Goal: Task Accomplishment & Management: Use online tool/utility

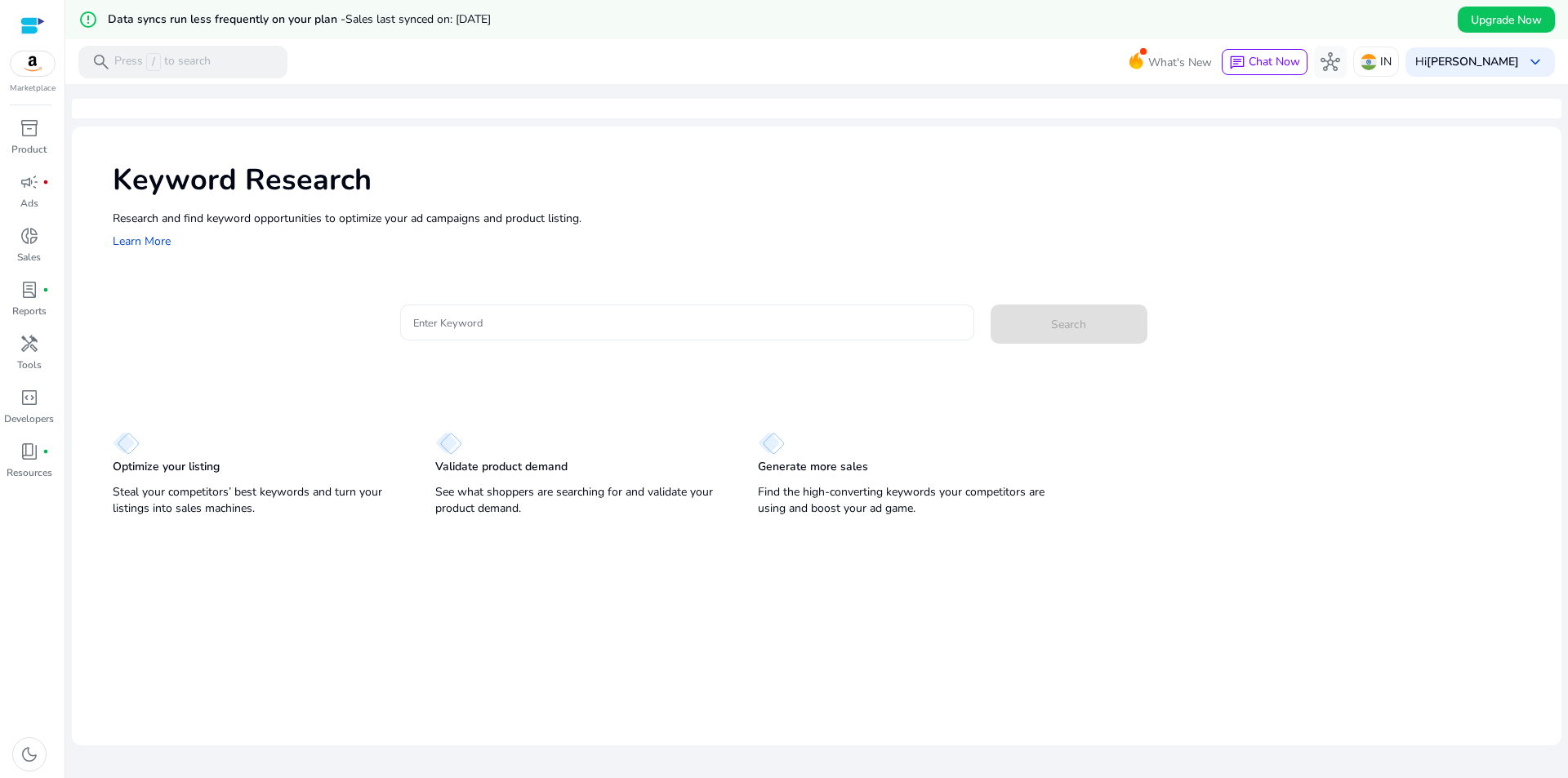
click at [423, 324] on input "Enter Keyword" at bounding box center [686, 322] width 548 height 18
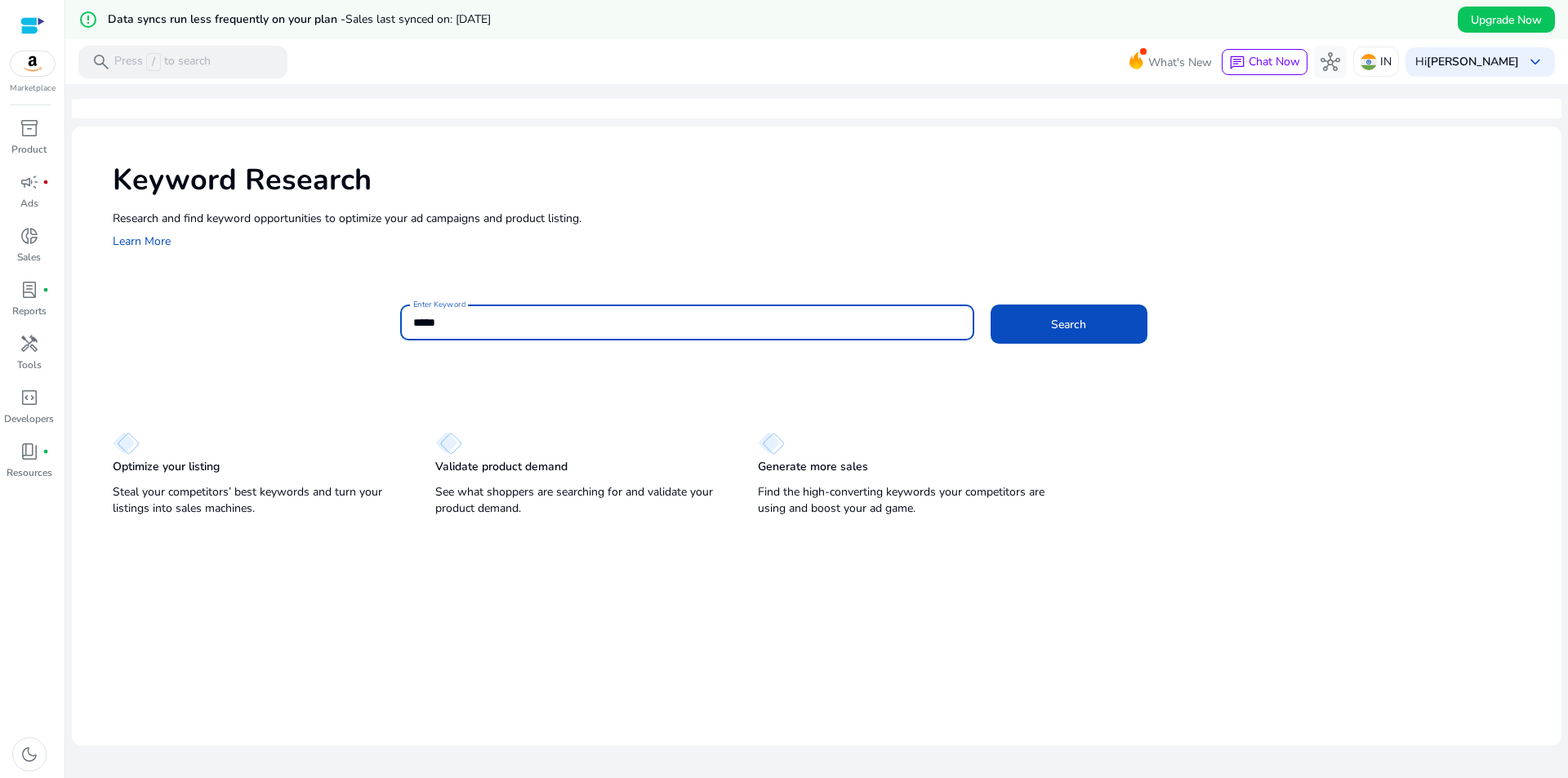
type input "*****"
click at [990, 305] on button "Search" at bounding box center [1068, 324] width 157 height 39
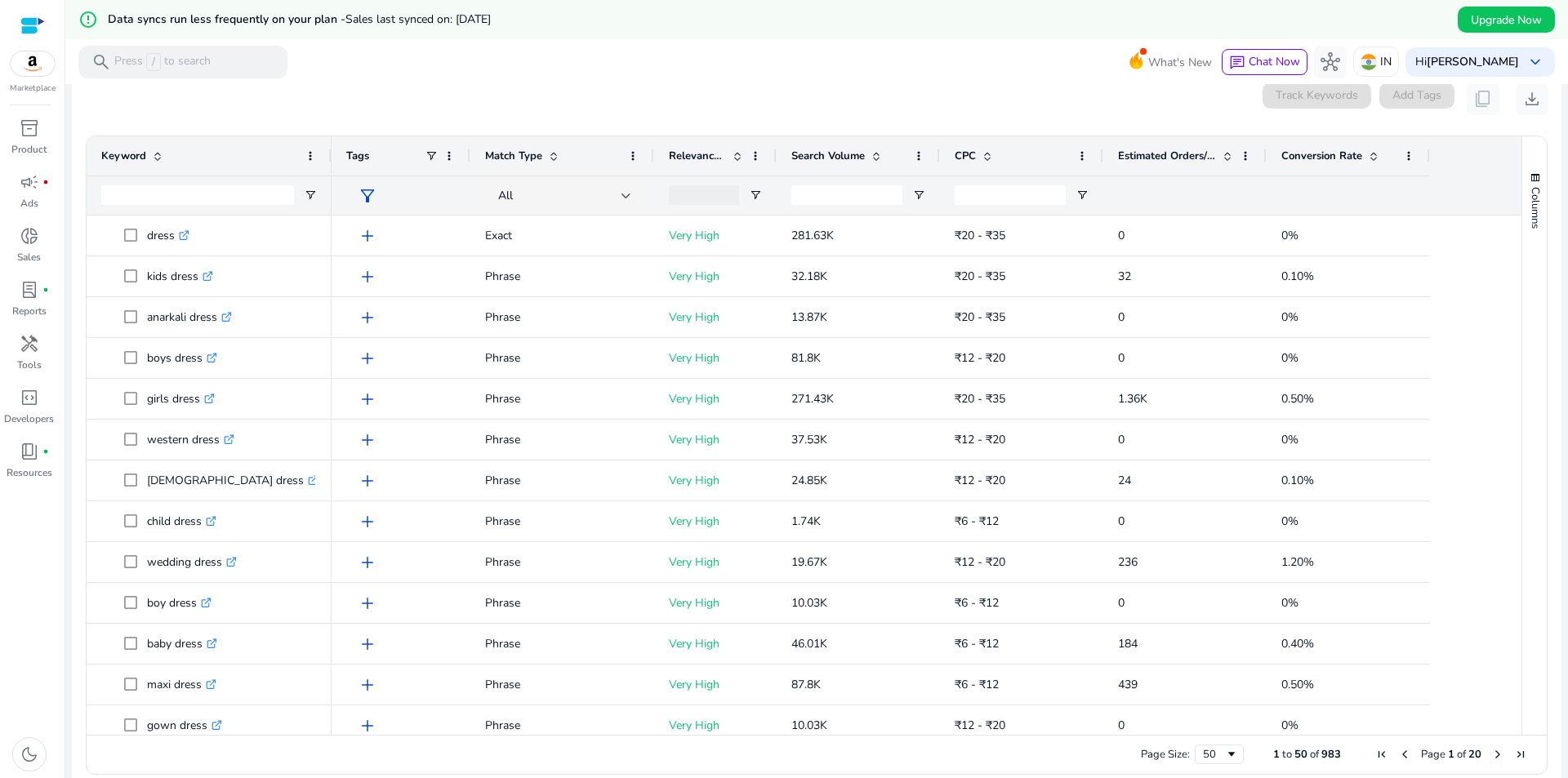
scroll to position [214, 0]
click at [1230, 154] on span at bounding box center [1227, 154] width 13 height 13
click at [1223, 155] on span at bounding box center [1227, 154] width 13 height 13
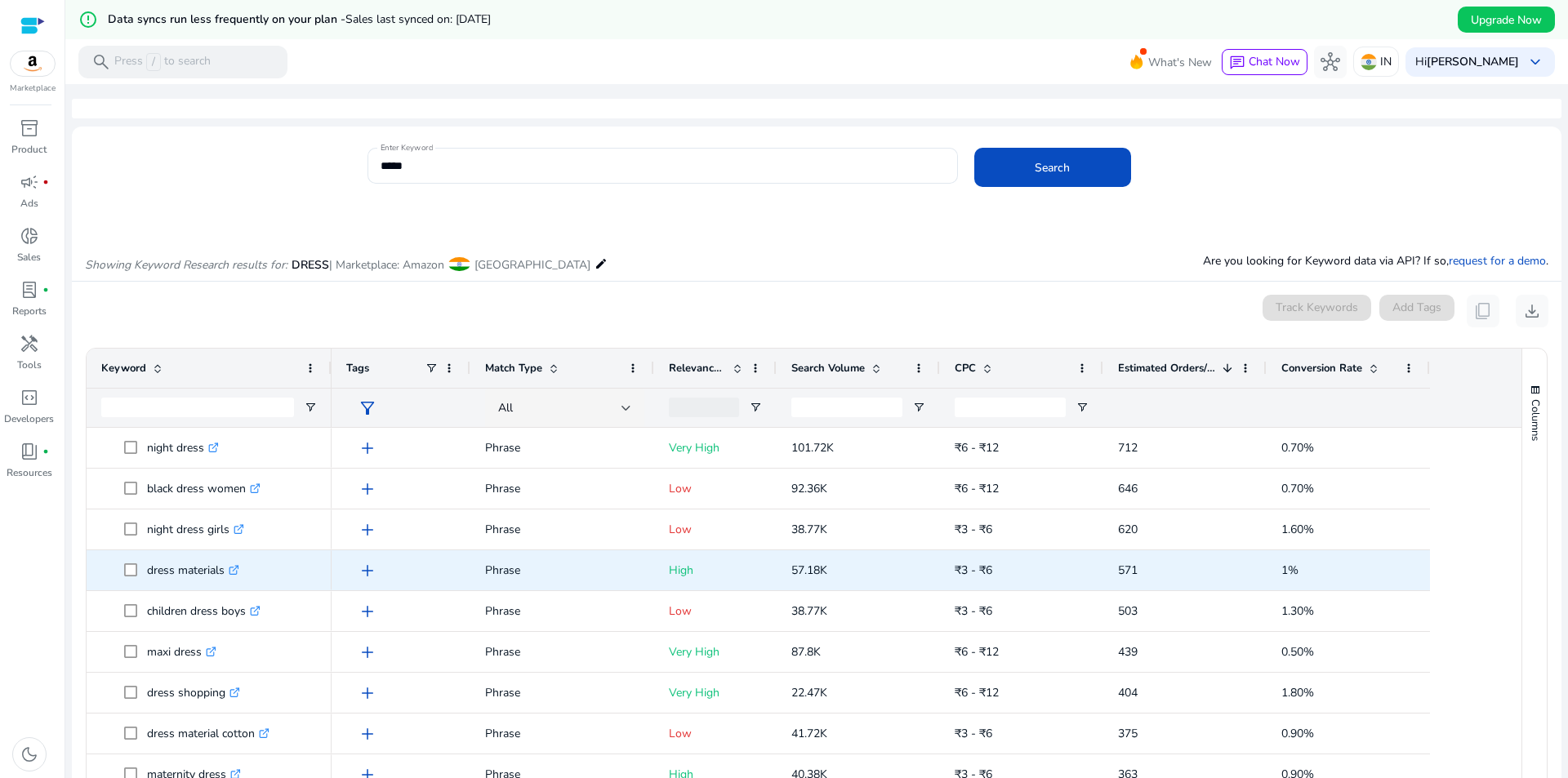
scroll to position [0, 0]
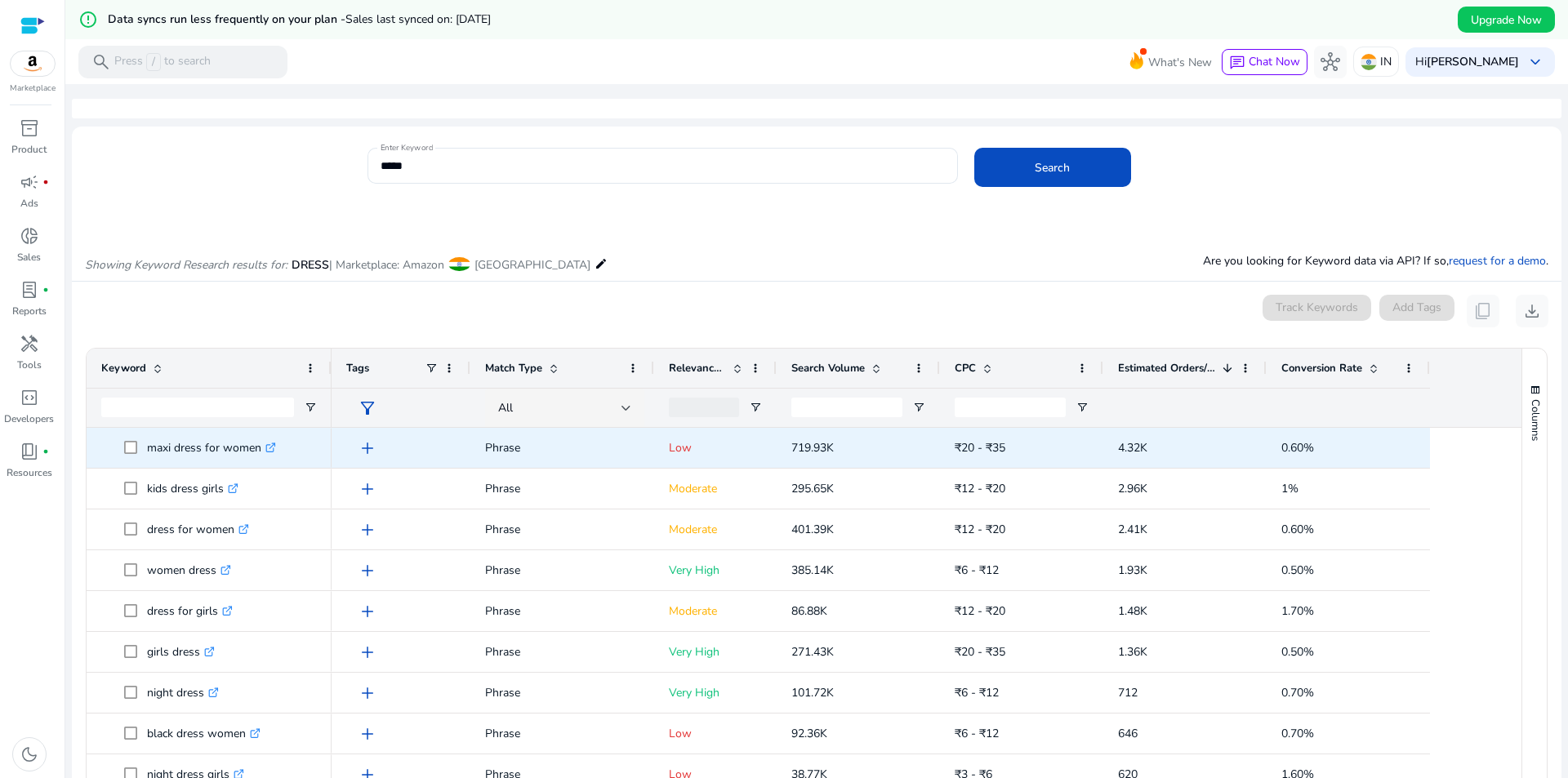
click at [273, 449] on icon ".st0{fill:#2c8af8}" at bounding box center [271, 448] width 11 height 11
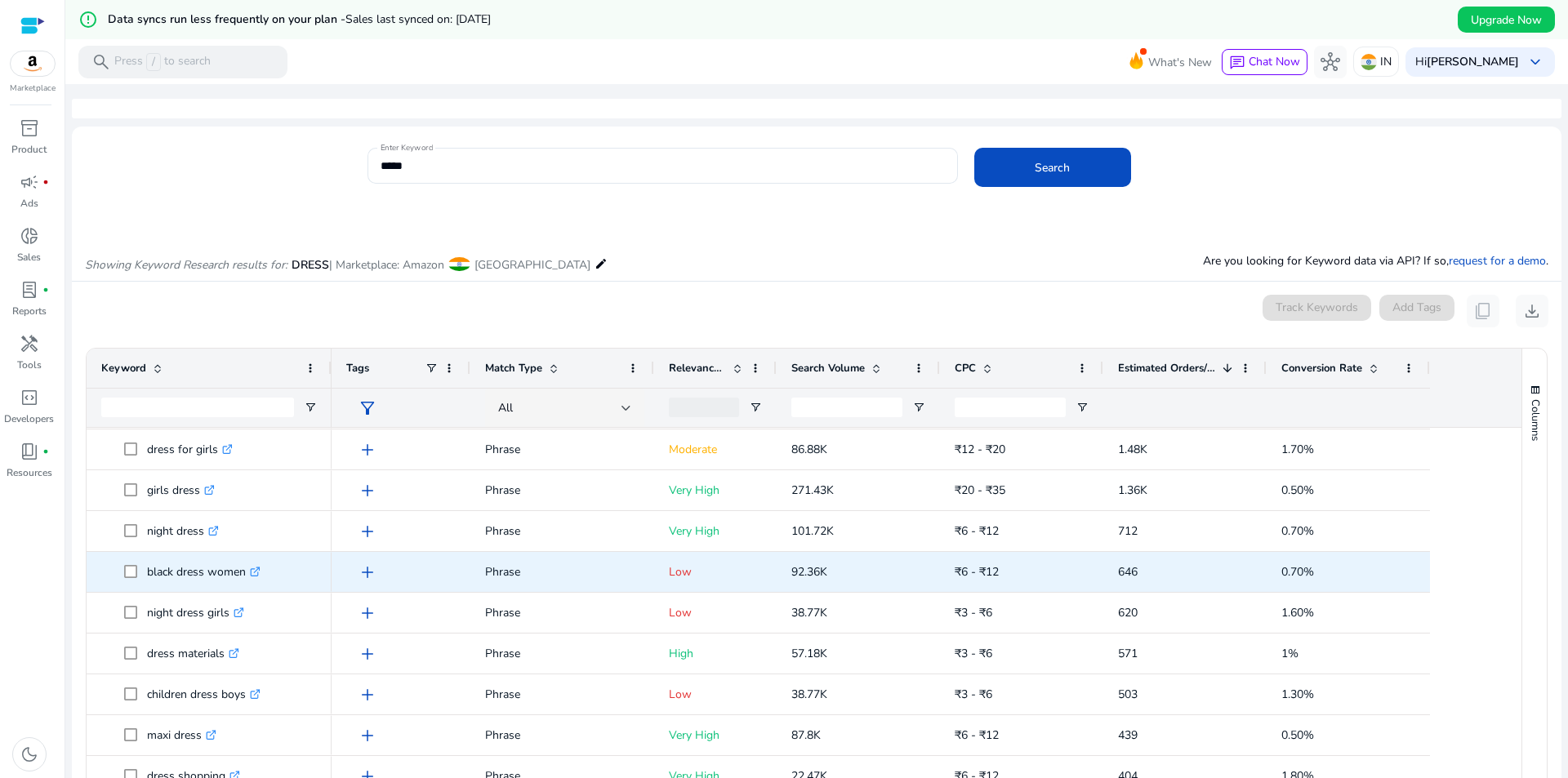
scroll to position [163, 0]
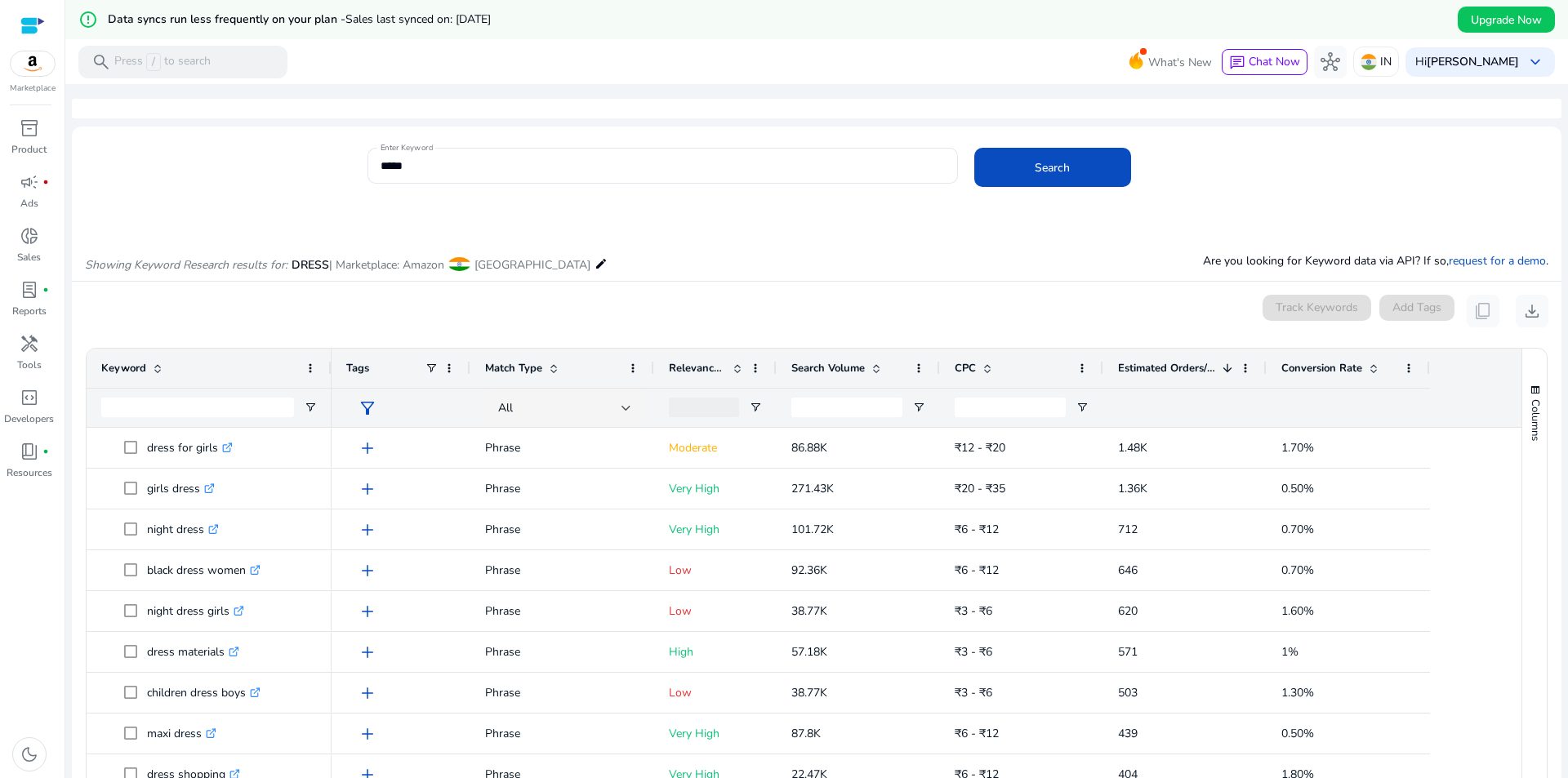
click at [960, 368] on span "CPC" at bounding box center [965, 368] width 21 height 15
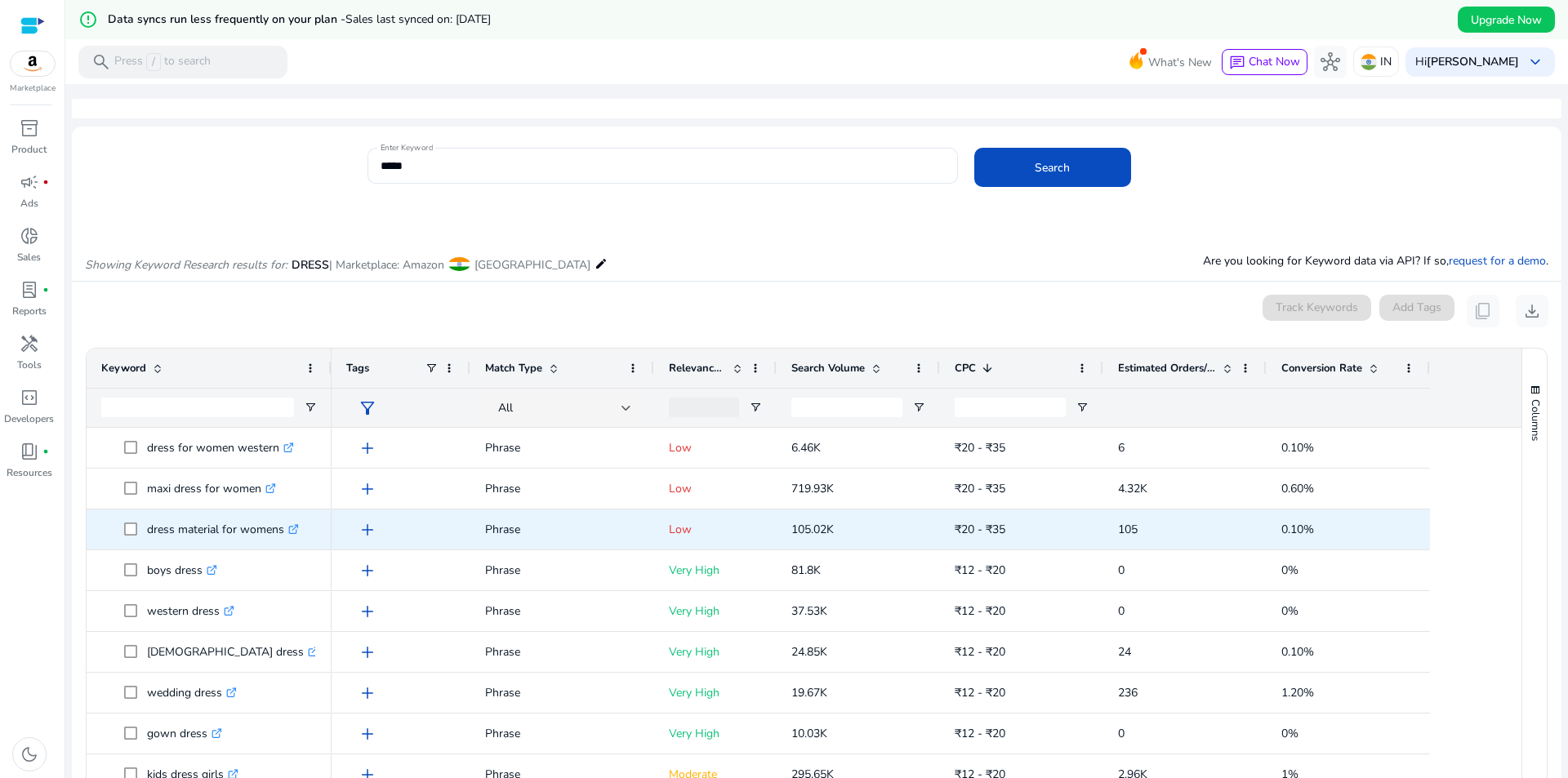
scroll to position [0, 0]
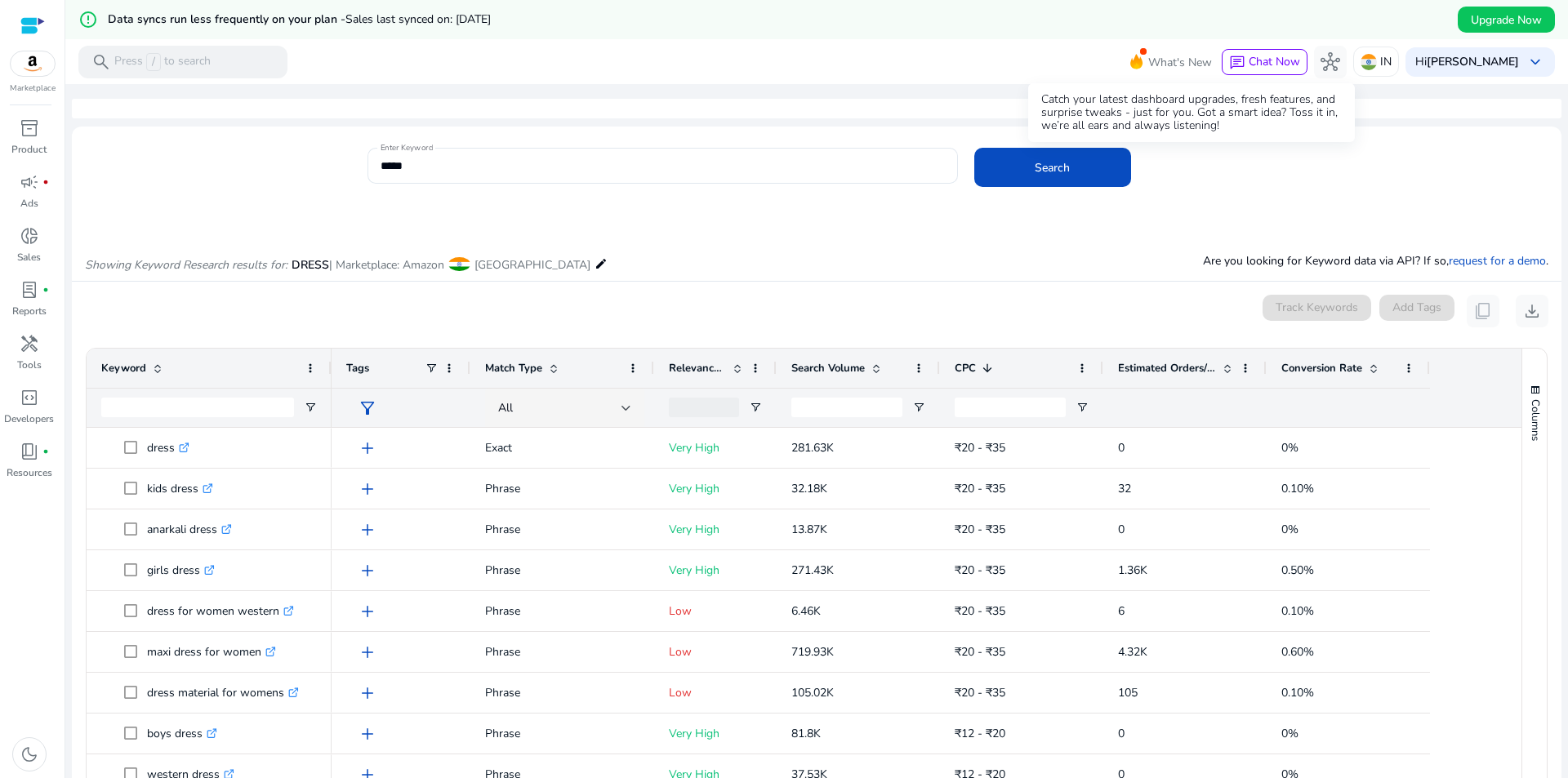
click at [1187, 62] on span "What's New" at bounding box center [1180, 62] width 64 height 28
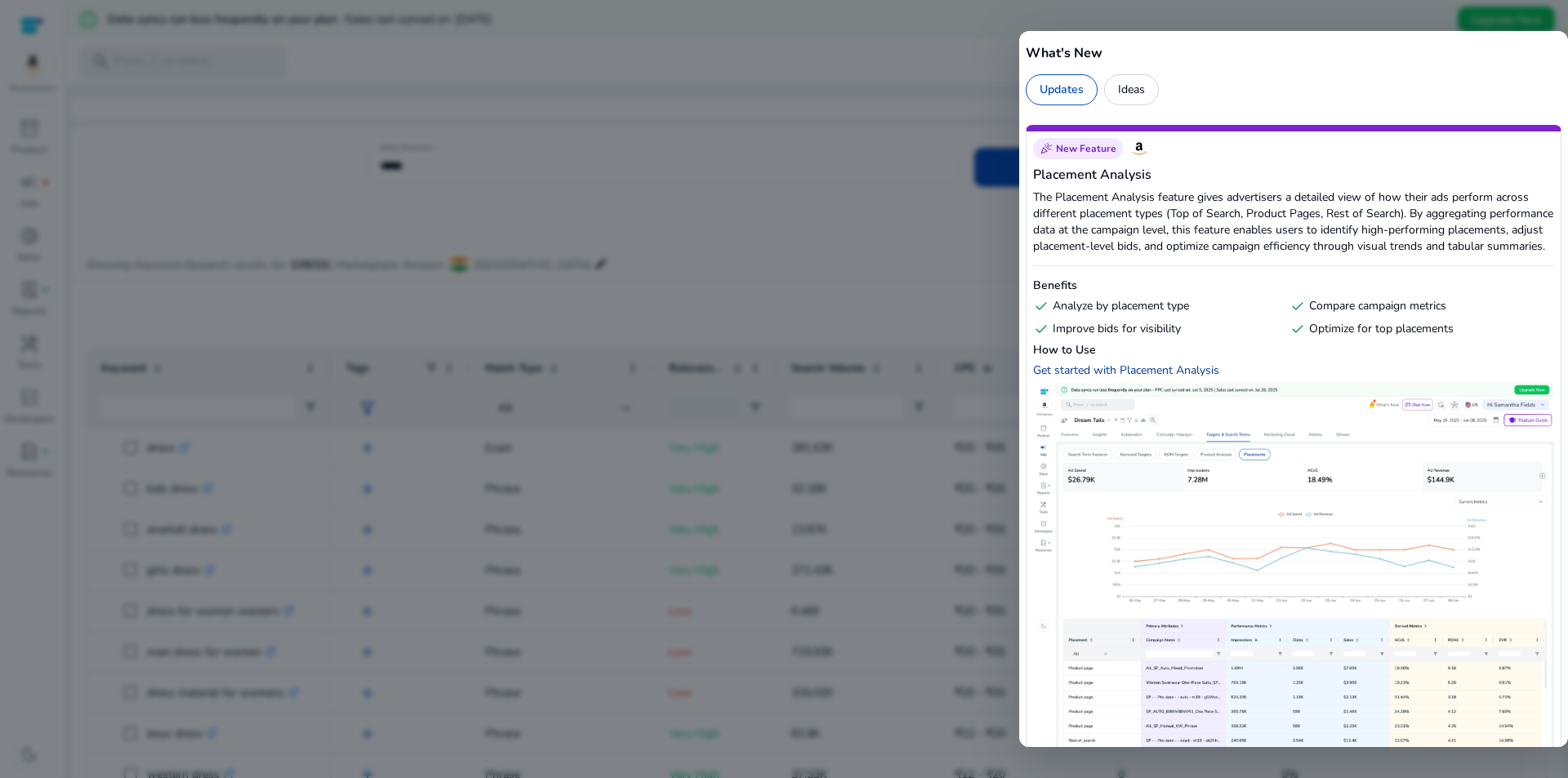
scroll to position [82, 0]
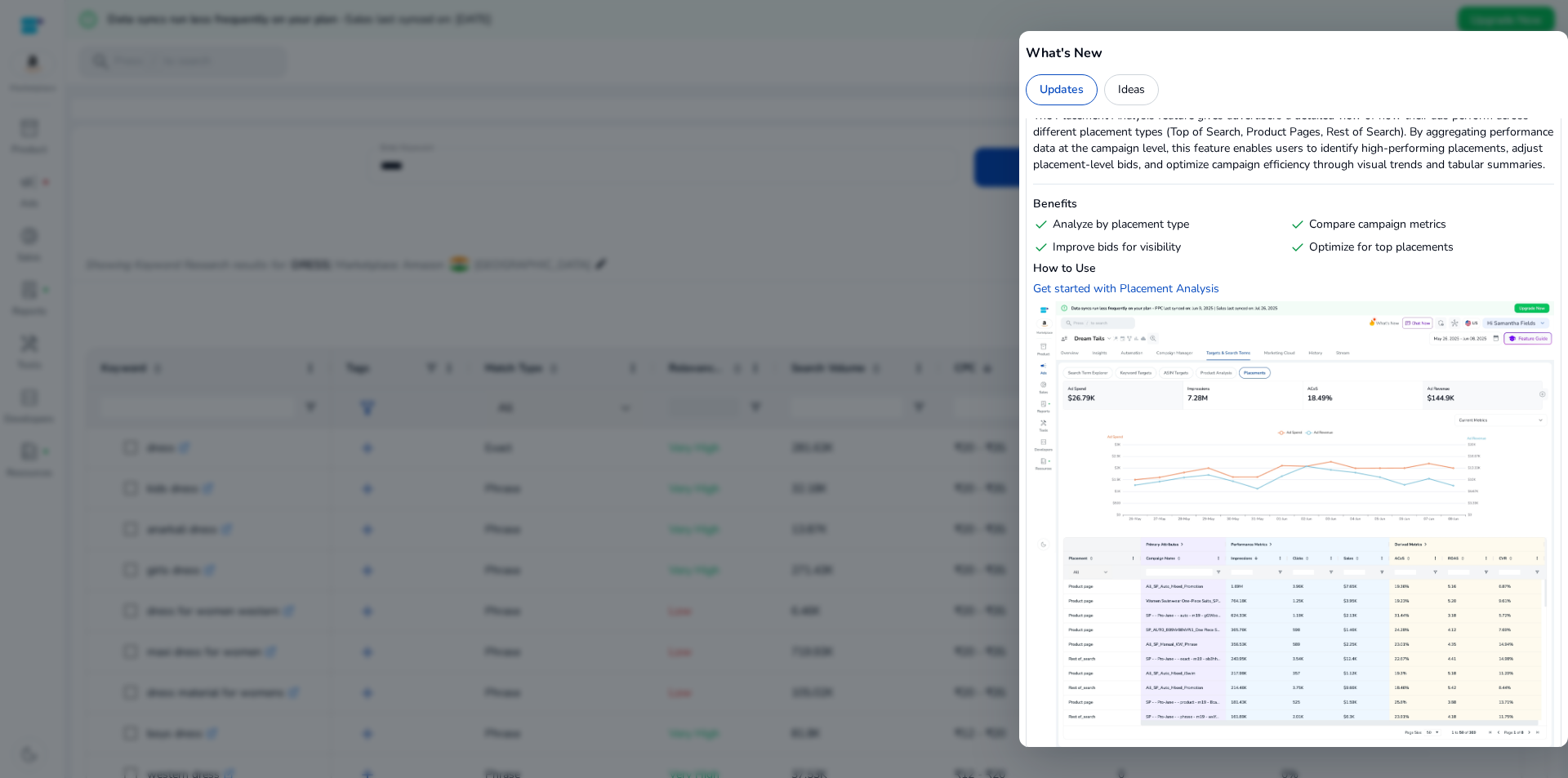
click at [873, 213] on div at bounding box center [784, 389] width 1568 height 778
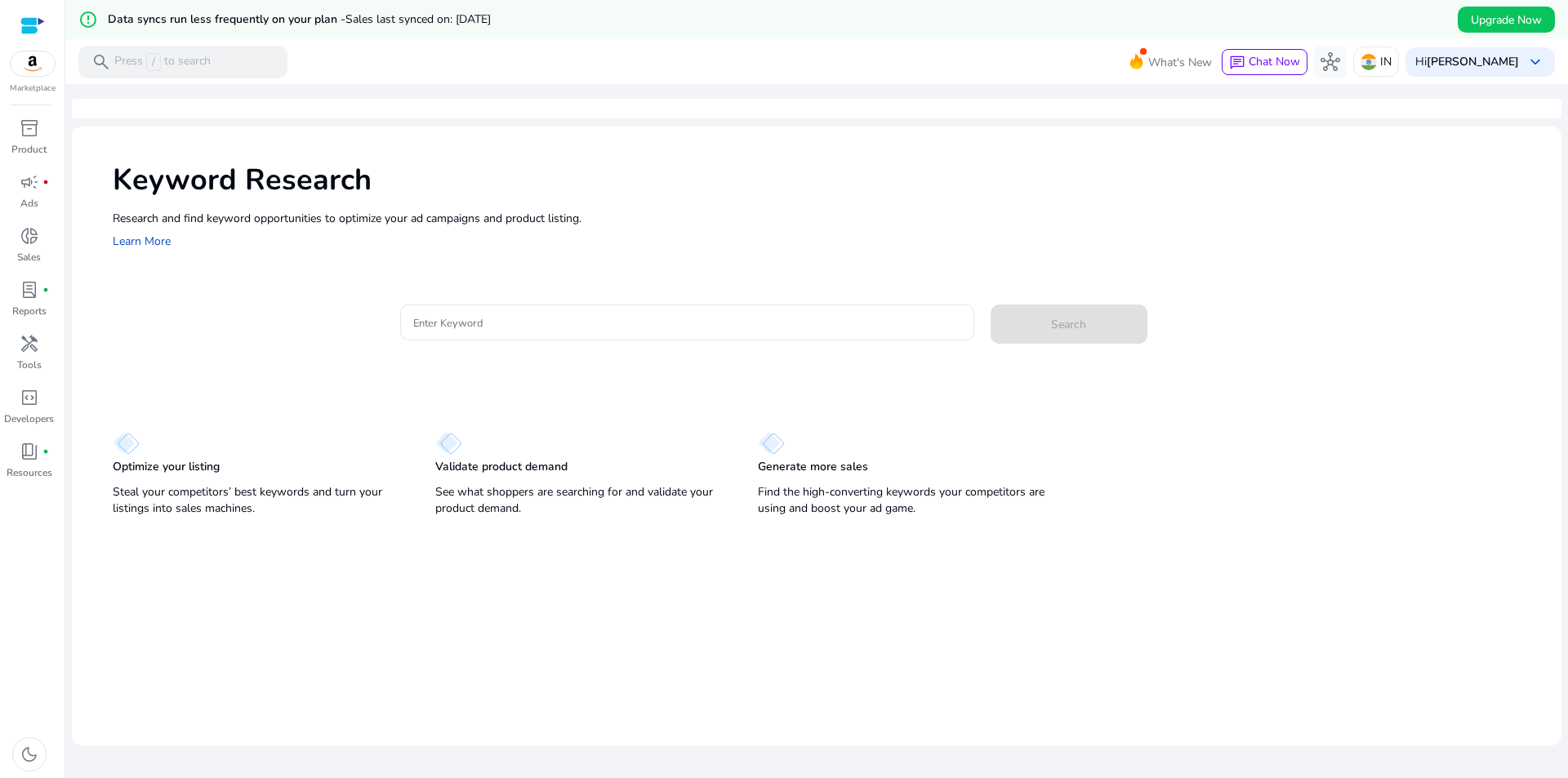
click at [128, 461] on p "Optimize your listing" at bounding box center [166, 467] width 107 height 16
click at [269, 520] on div "Optimize your listing Steal your competitors’ best keywords and turn your listi…" at bounding box center [257, 476] width 289 height 89
click at [478, 466] on p "Validate product demand" at bounding box center [501, 467] width 132 height 16
click at [482, 498] on p "See what shoppers are searching for and validate your product demand." at bounding box center [580, 500] width 289 height 33
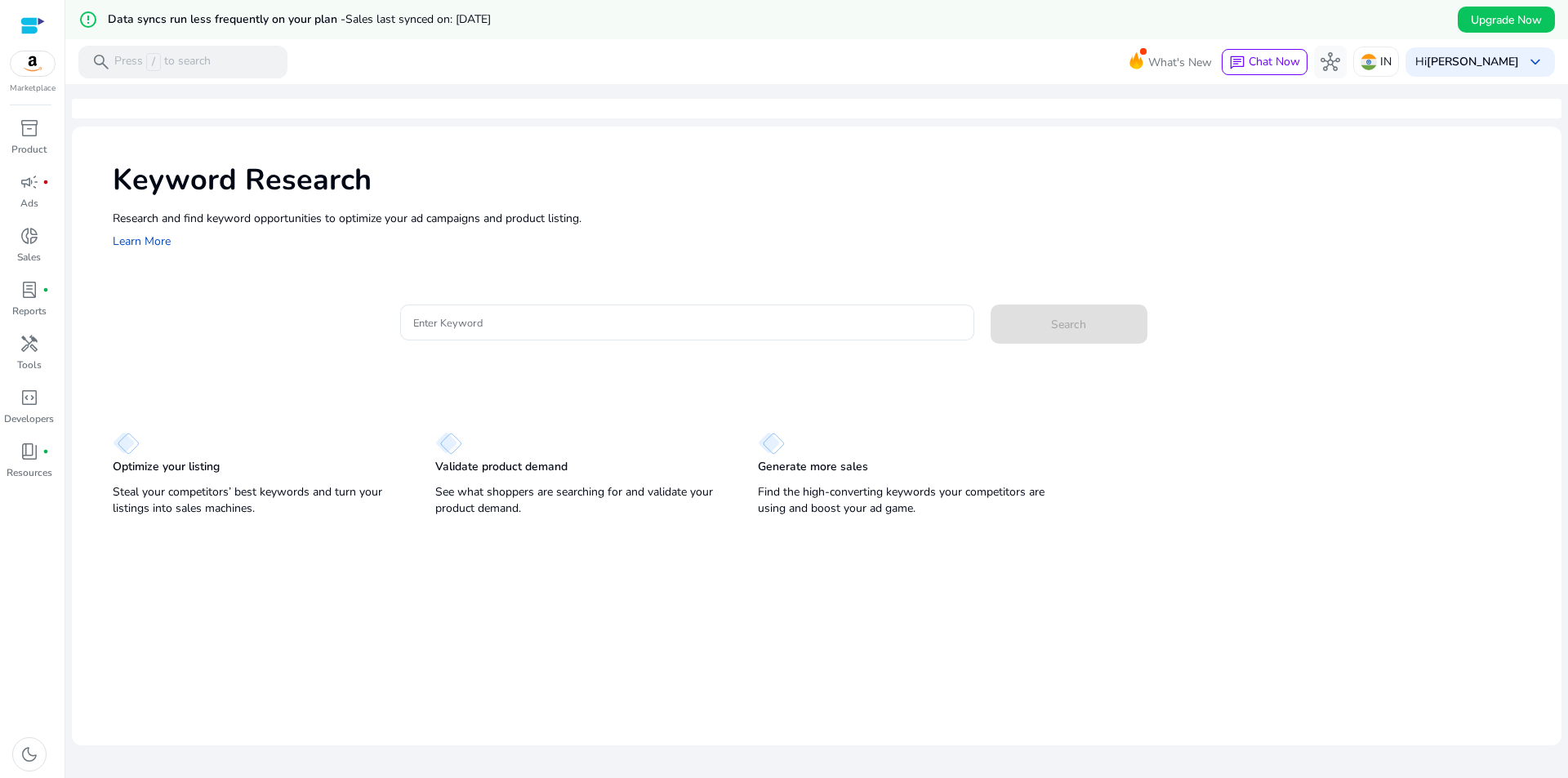
click at [452, 445] on img at bounding box center [448, 443] width 27 height 23
click at [845, 481] on div "Generate more sales Find the high-converting keywords your competitors are usin…" at bounding box center [902, 476] width 289 height 89
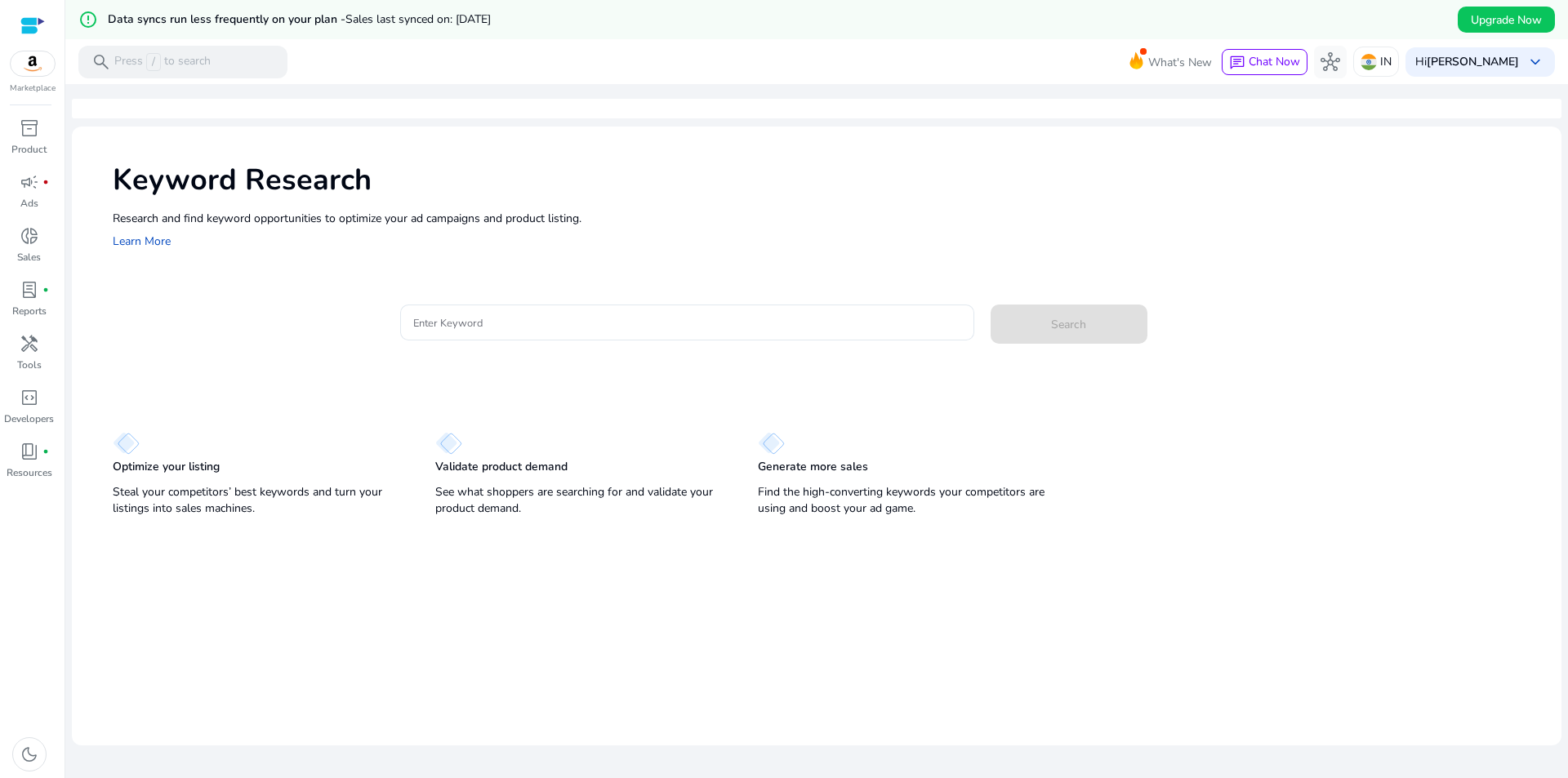
click at [386, 373] on div "Keyword Research Research and find keyword opportunities to optimize your ad ca…" at bounding box center [816, 324] width 1489 height 395
click at [32, 185] on span "campaign" at bounding box center [29, 182] width 20 height 20
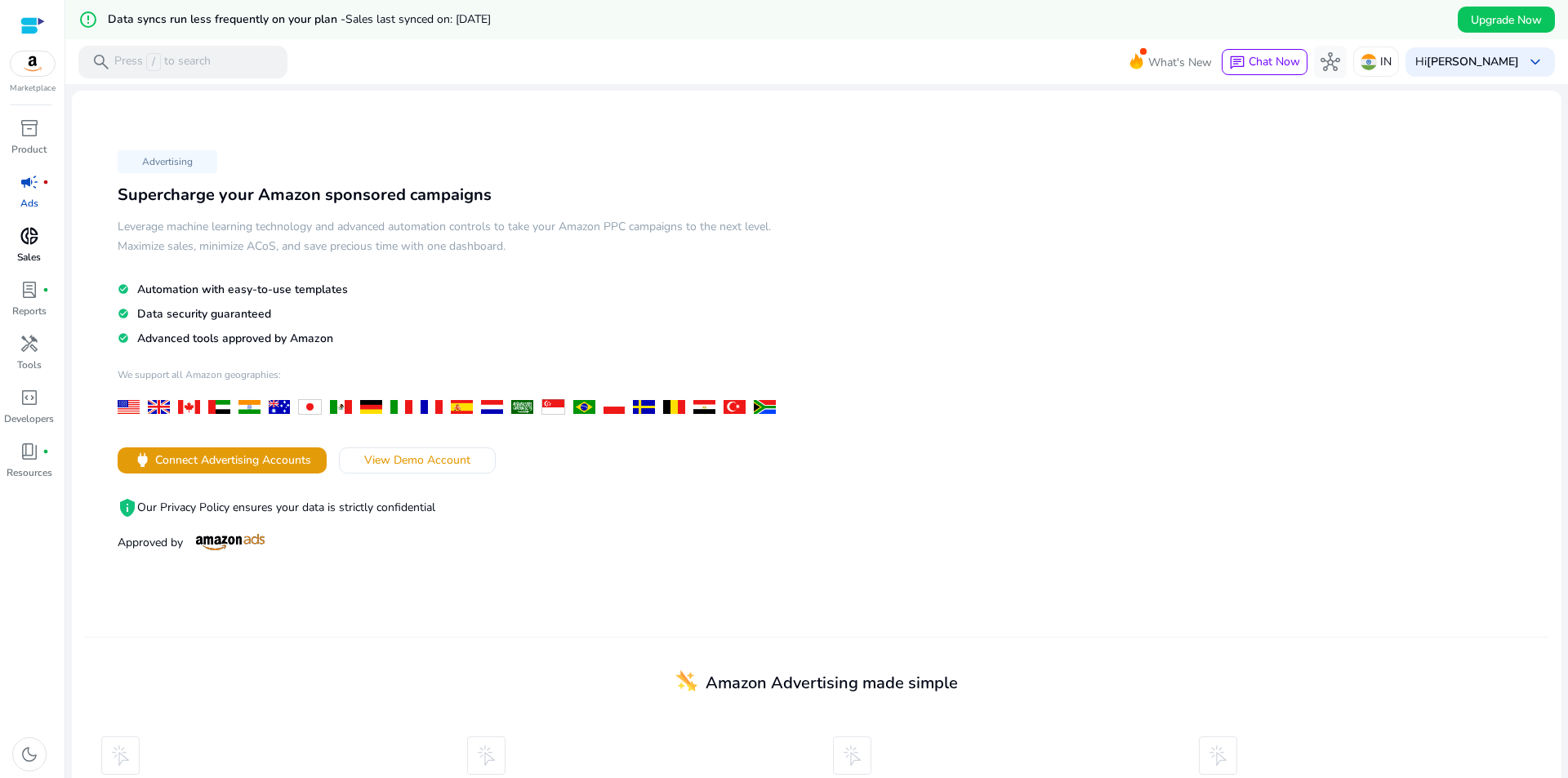
click at [44, 246] on div "donut_small" at bounding box center [28, 235] width 45 height 26
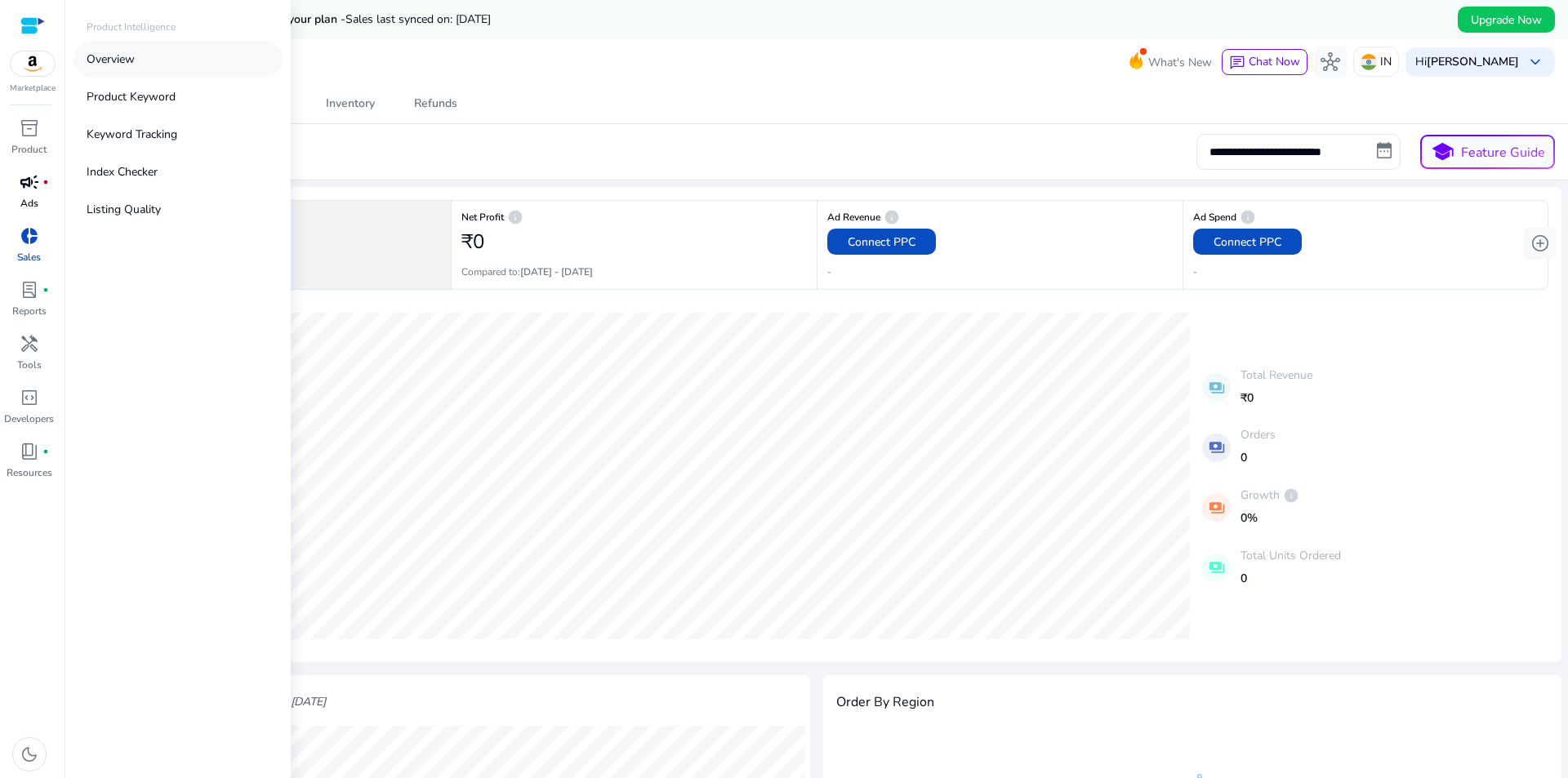
click at [123, 61] on p "Overview" at bounding box center [110, 59] width 48 height 17
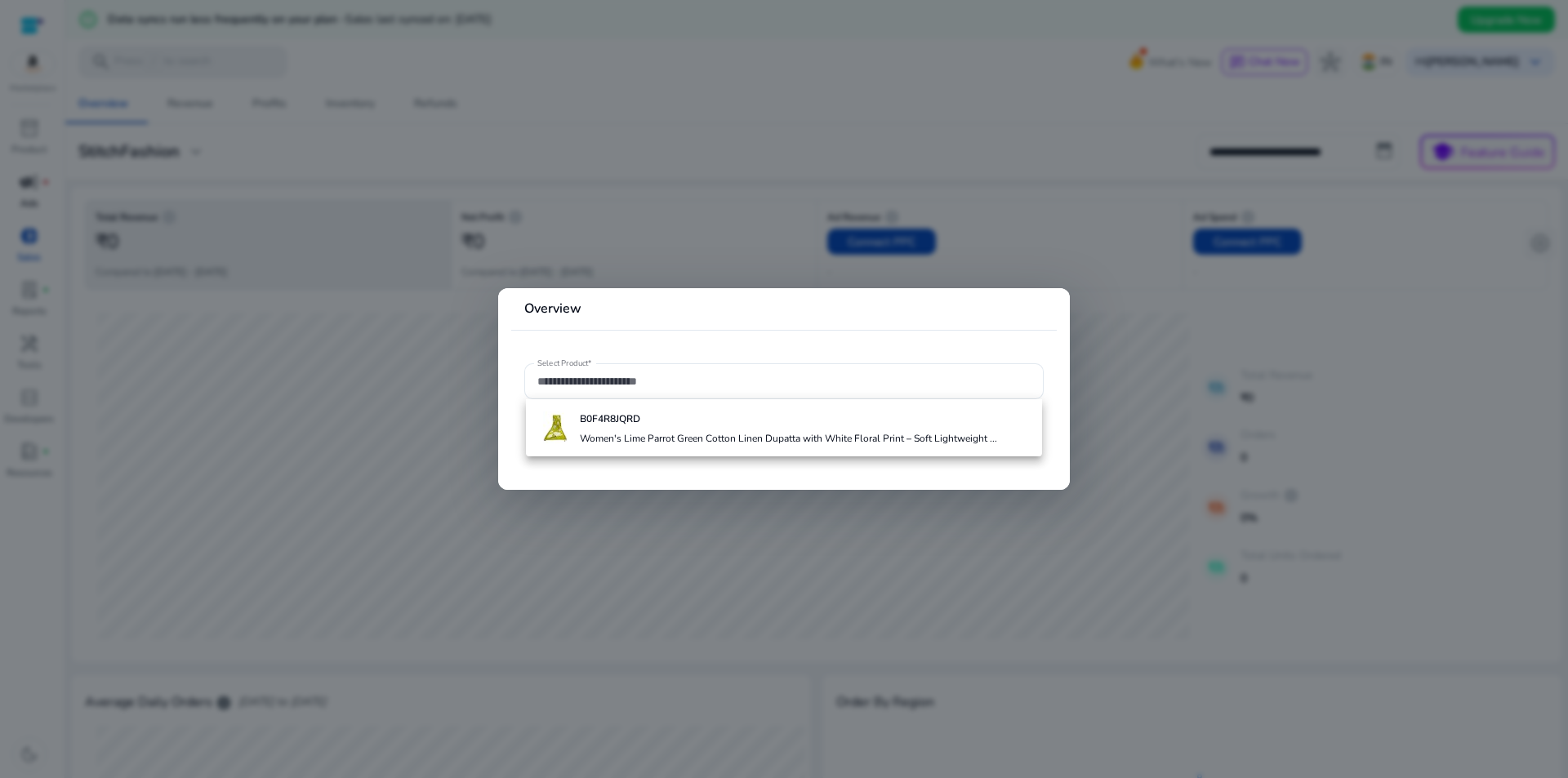
click at [1058, 275] on div at bounding box center [784, 389] width 1568 height 778
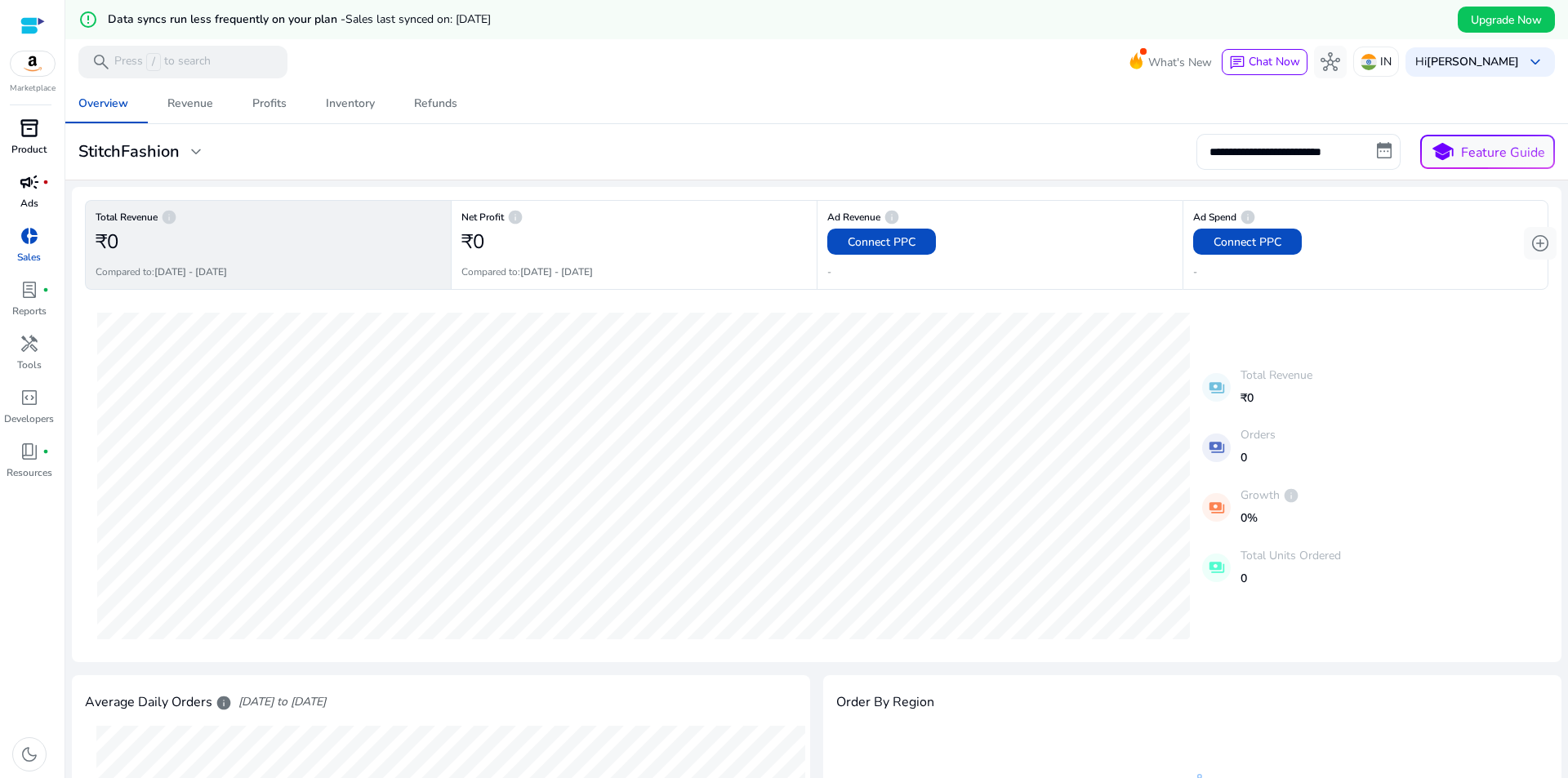
click at [6, 131] on div "inventory_2" at bounding box center [28, 128] width 45 height 26
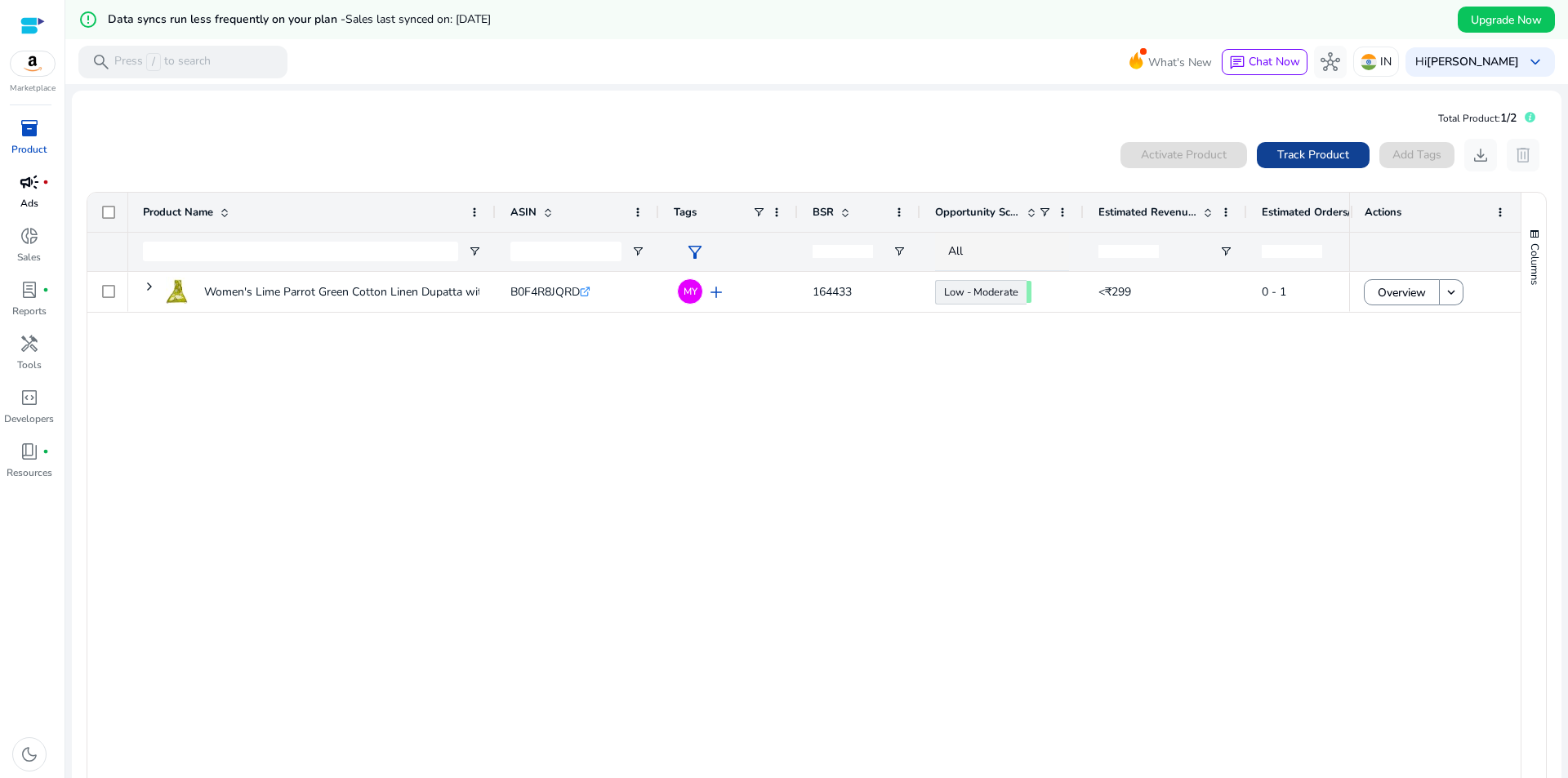
click at [1269, 149] on span at bounding box center [1312, 155] width 113 height 39
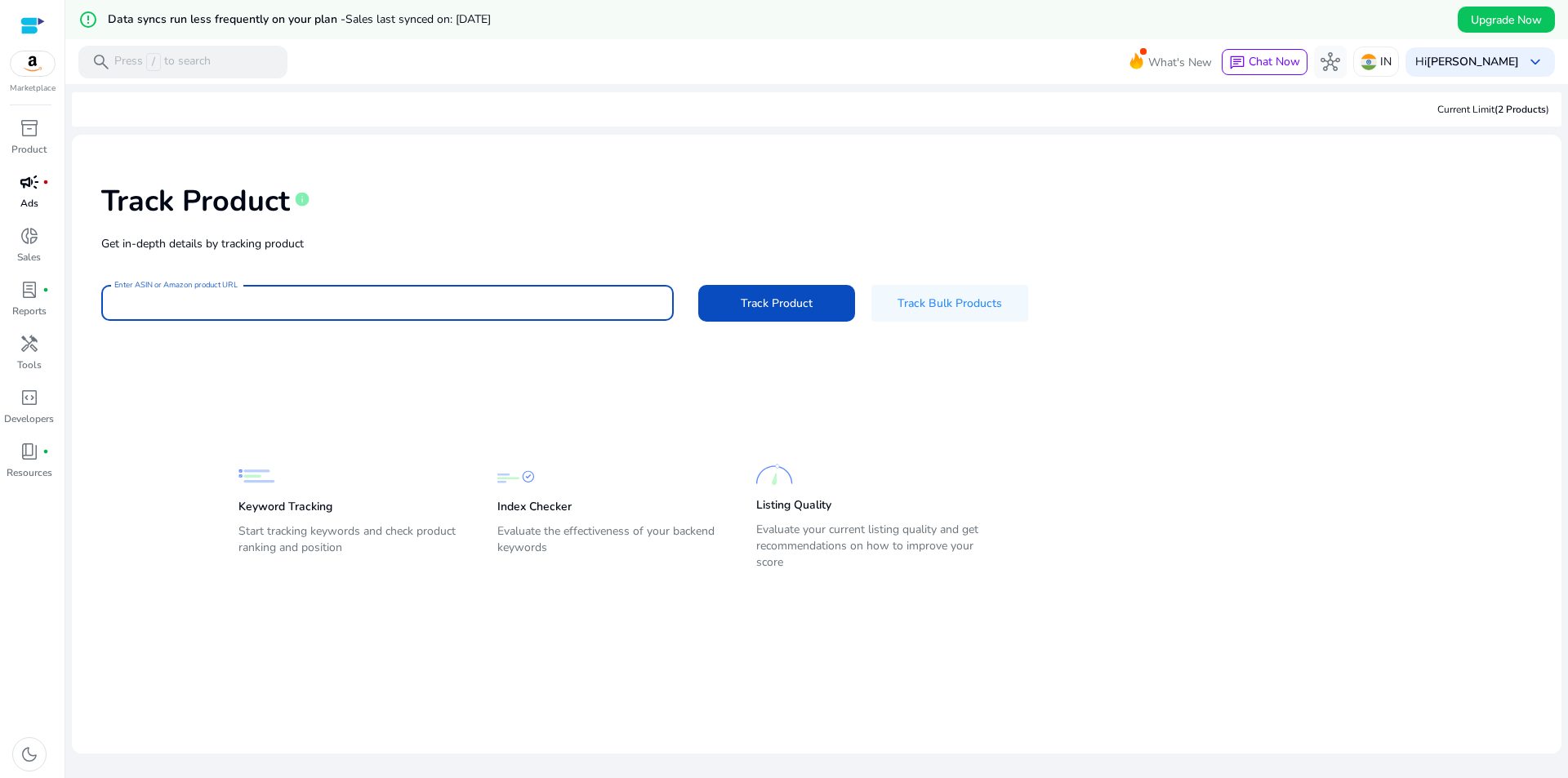
click at [178, 311] on input "Enter ASIN or Amazon product URL" at bounding box center [387, 303] width 546 height 18
paste input "**********"
type input "**********"
click at [741, 300] on span "Track Product" at bounding box center [776, 303] width 72 height 17
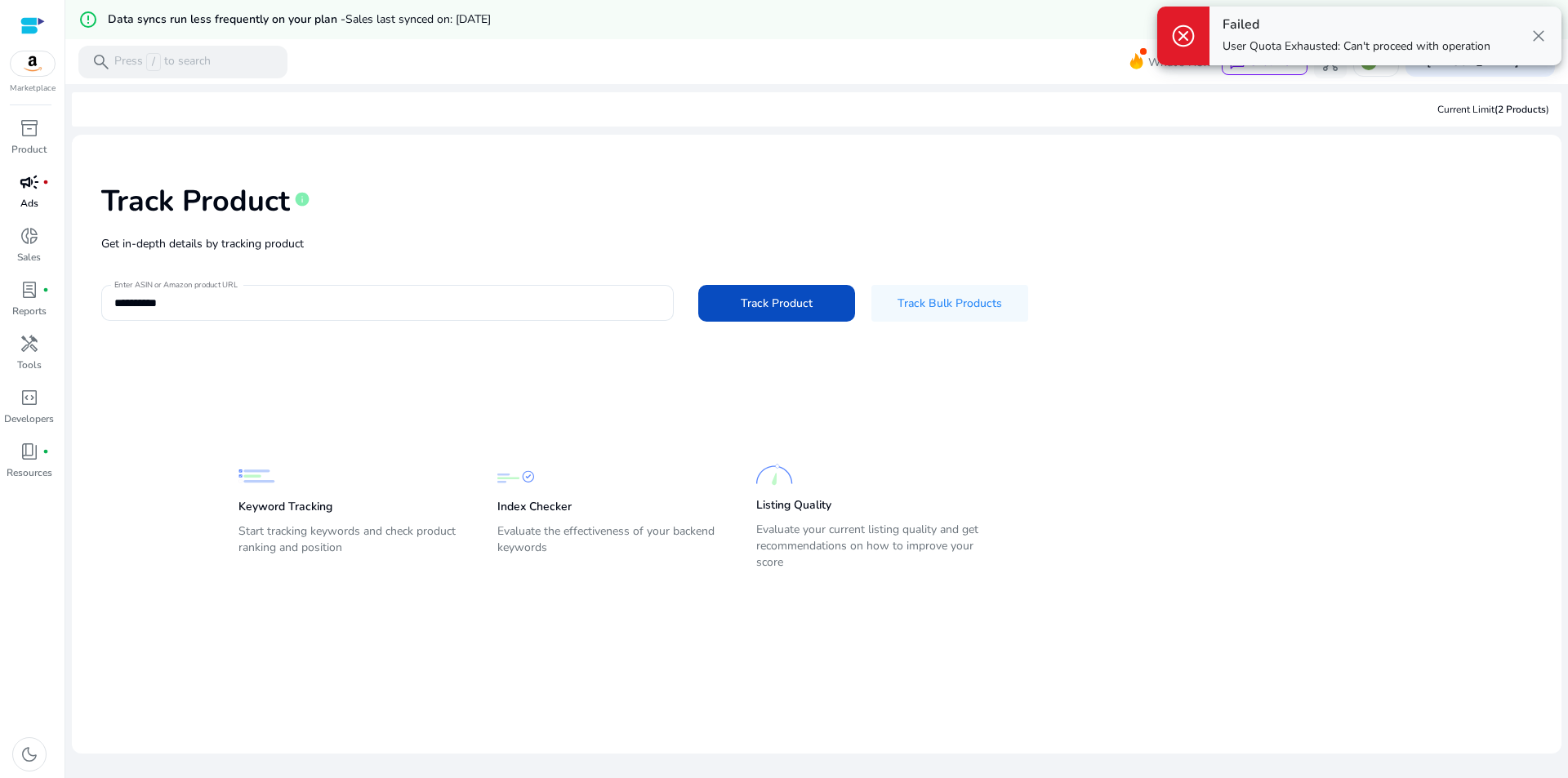
click at [1530, 38] on span "close" at bounding box center [1538, 36] width 20 height 20
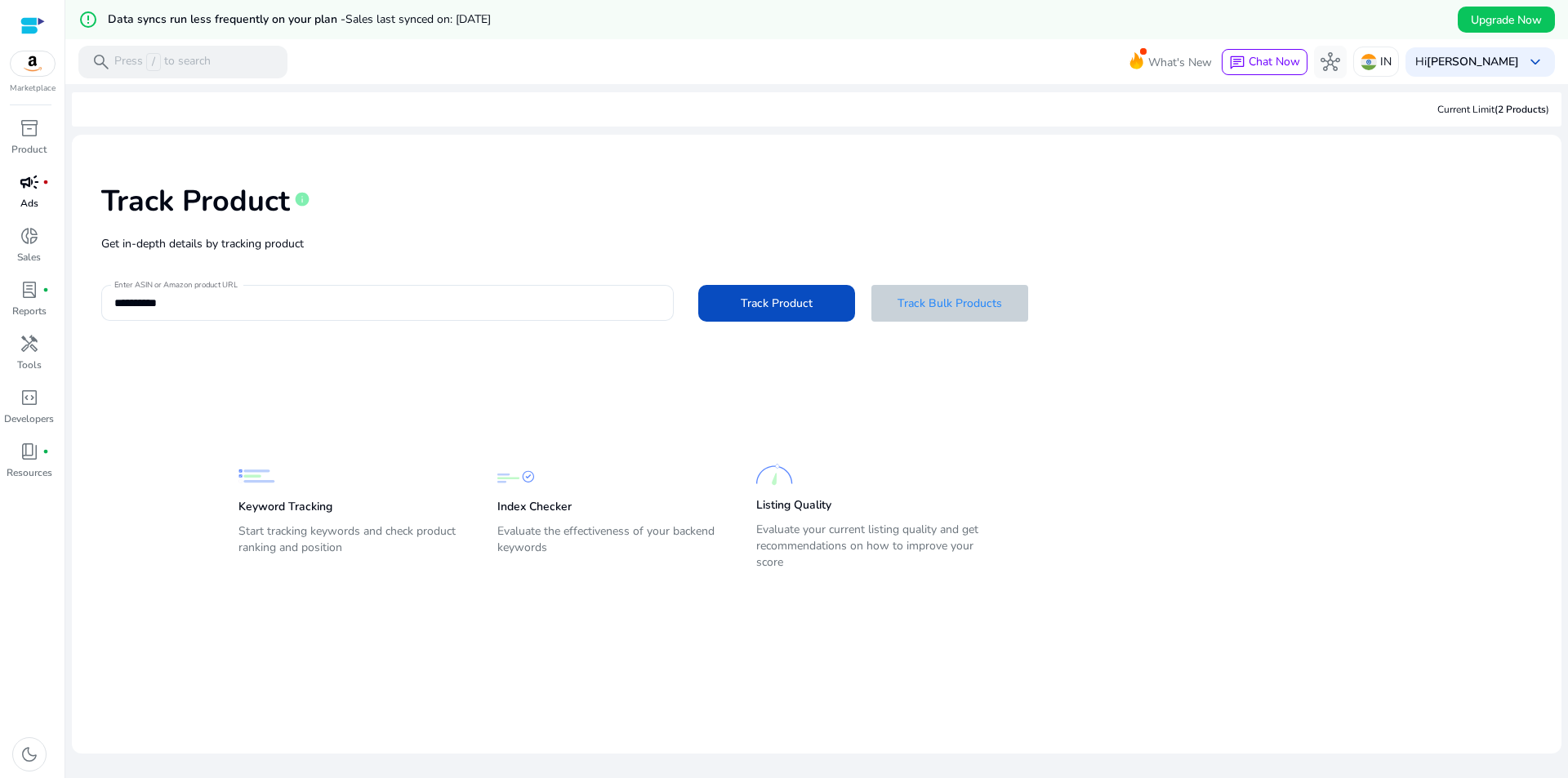
click at [937, 316] on span at bounding box center [949, 303] width 157 height 39
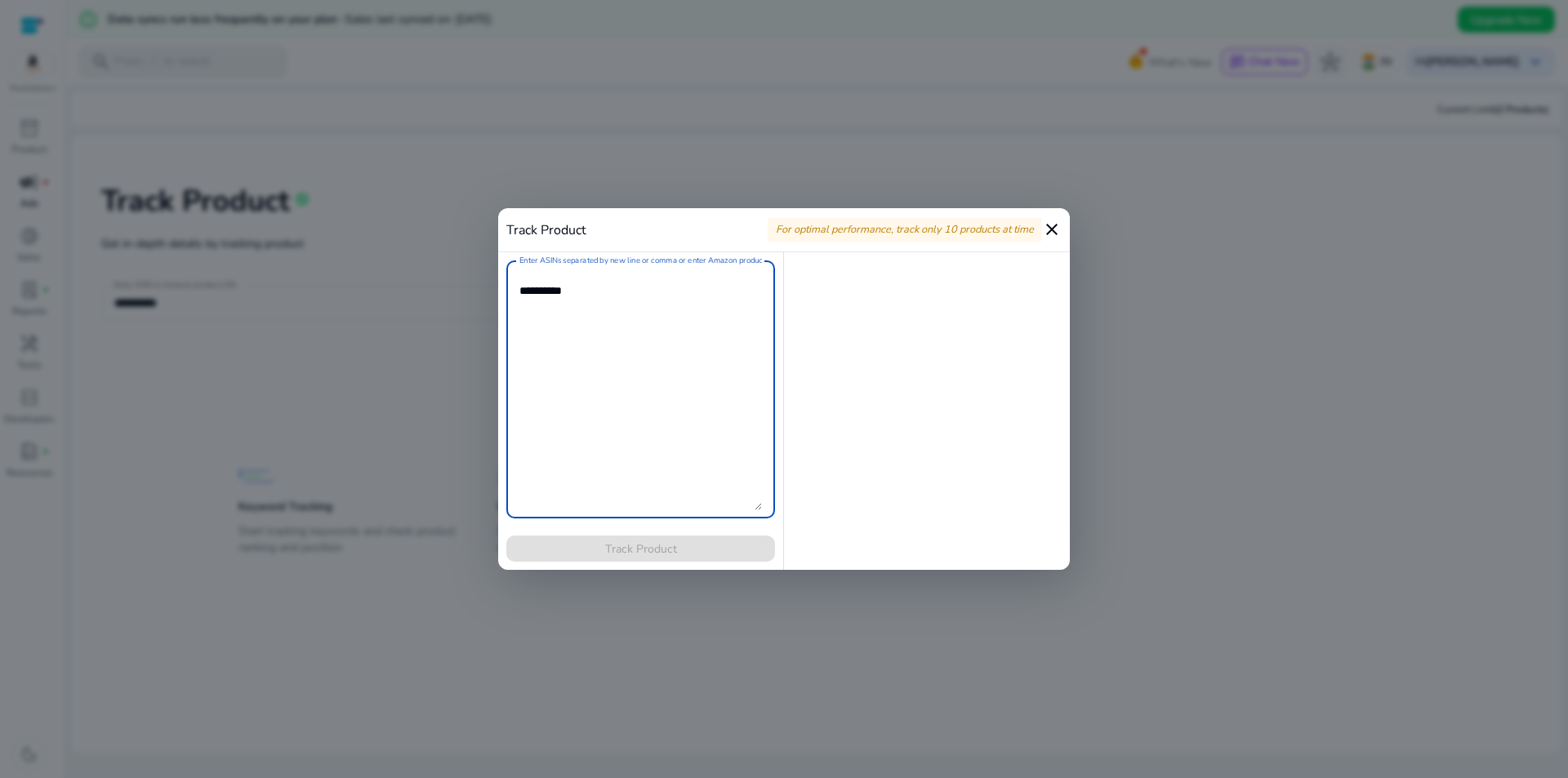
click at [1050, 234] on mat-icon "close" at bounding box center [1051, 229] width 20 height 20
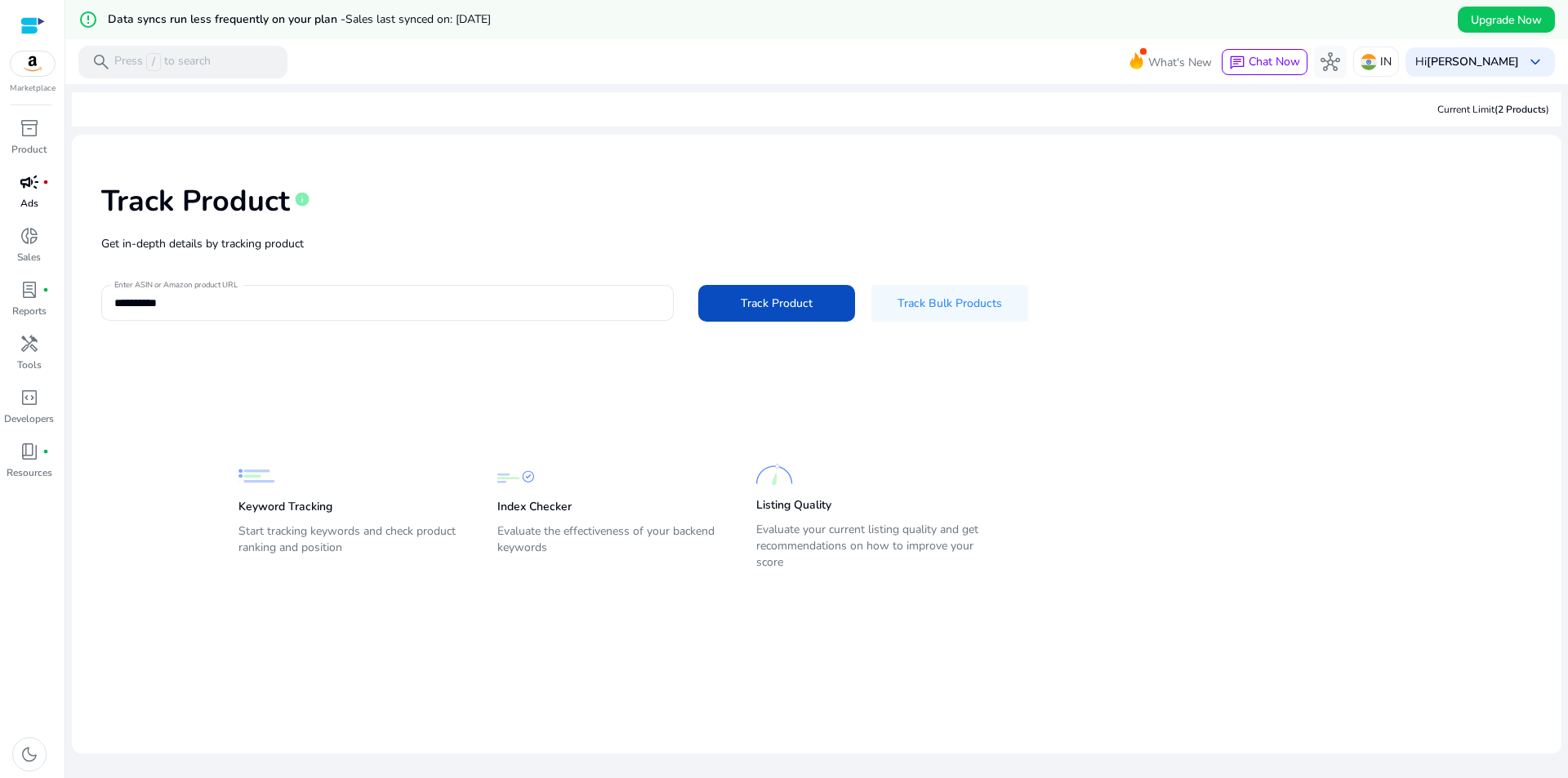
click at [333, 494] on div "Keyword Tracking Start tracking keywords and check product ranking and position" at bounding box center [352, 516] width 226 height 116
